Goal: Transaction & Acquisition: Subscribe to service/newsletter

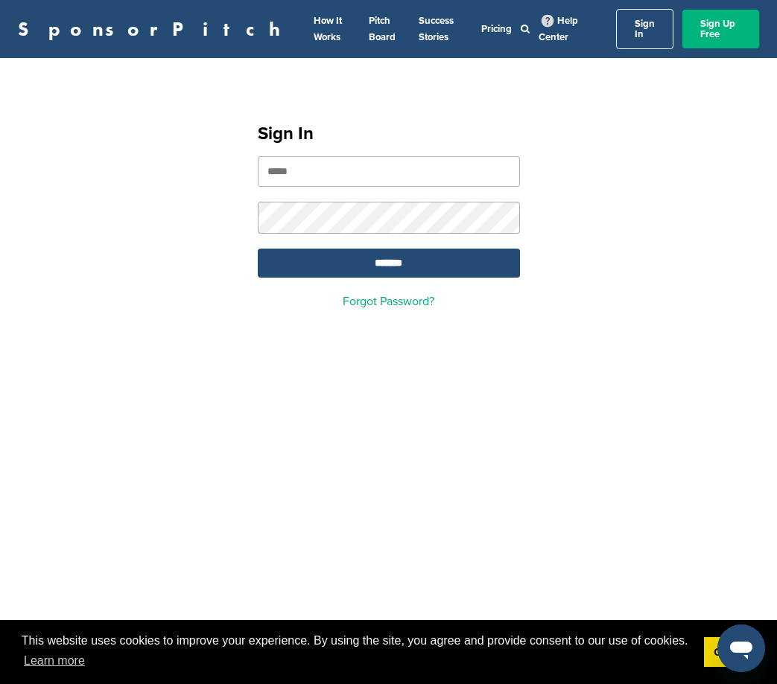
click at [728, 14] on link "Sign Up Free" at bounding box center [720, 29] width 77 height 39
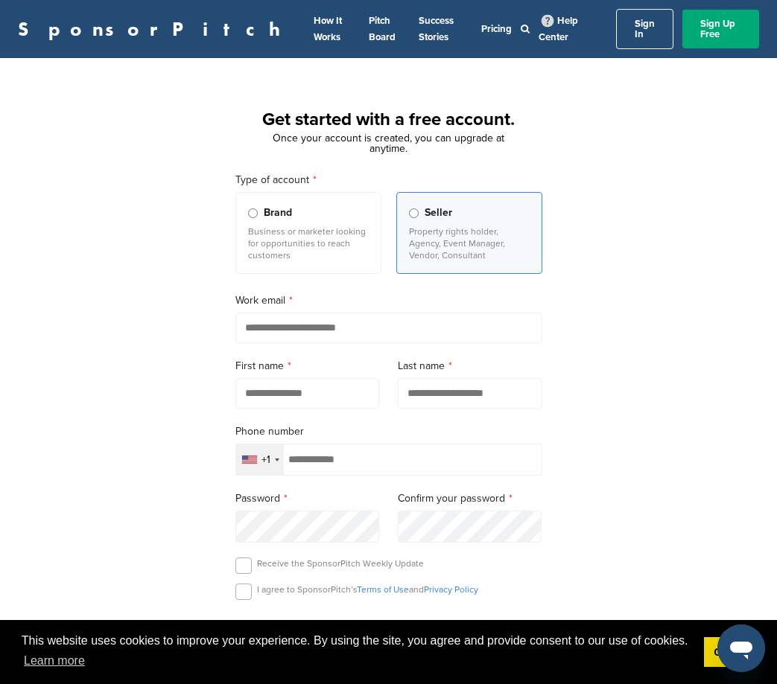
click at [305, 236] on p "Business or marketer looking for opportunities to reach customers" at bounding box center [308, 244] width 121 height 36
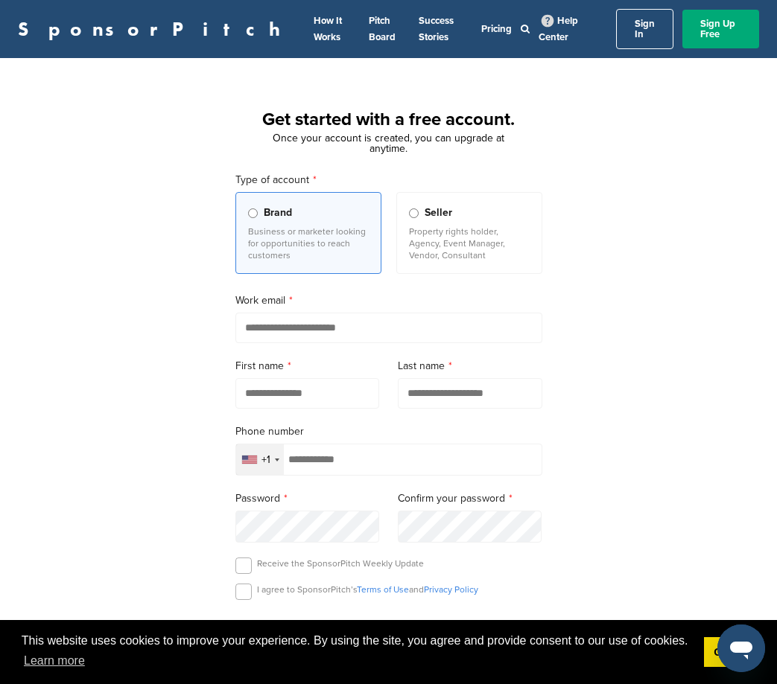
click at [492, 229] on p "Property rights holder, Agency, Event Manager, Vendor, Consultant" at bounding box center [469, 244] width 121 height 36
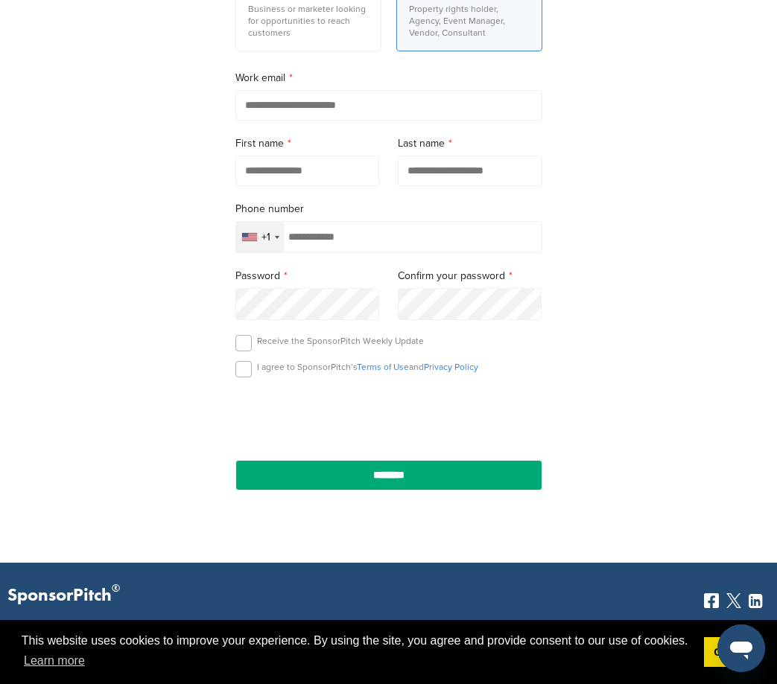
scroll to position [223, 0]
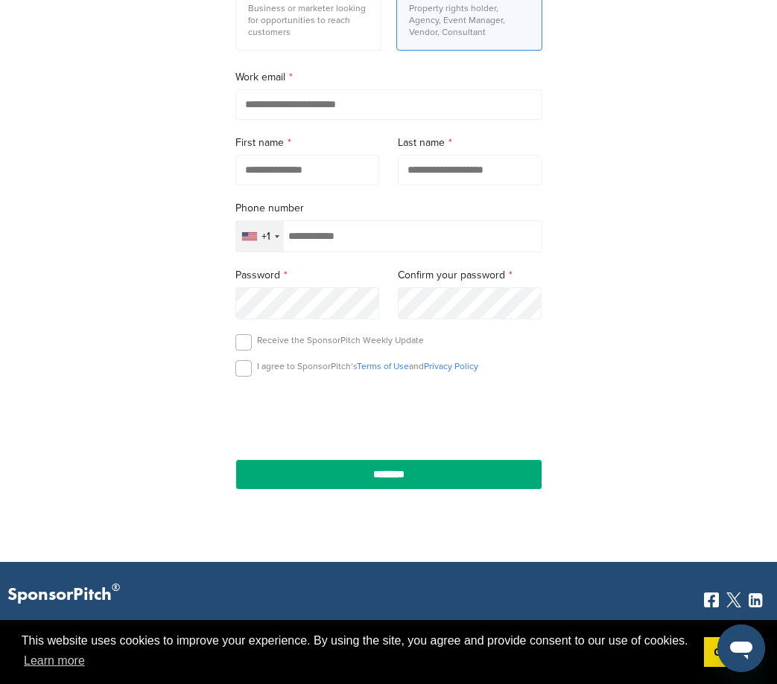
click at [378, 89] on input "email" at bounding box center [388, 104] width 307 height 31
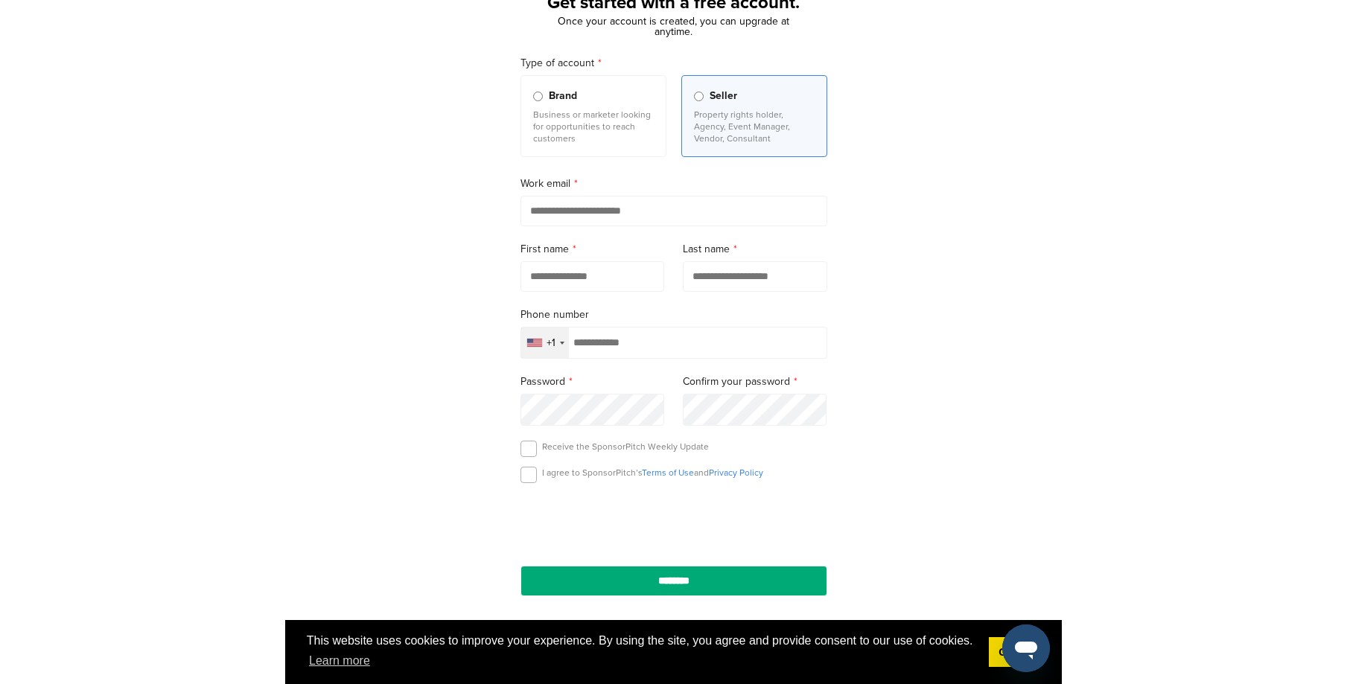
scroll to position [0, 0]
